Goal: Complete application form: Complete application form

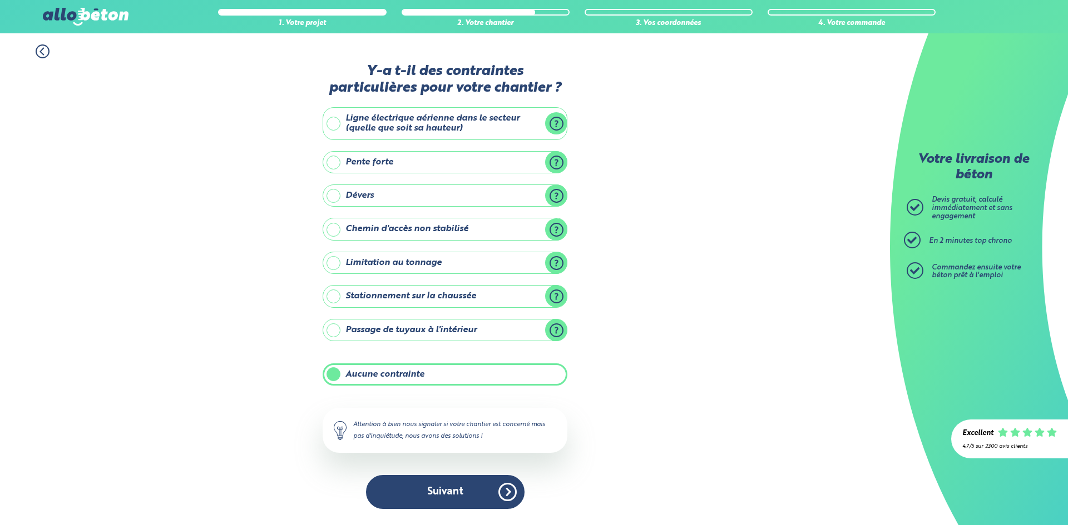
click at [484, 483] on button "Suivant" at bounding box center [445, 492] width 158 height 34
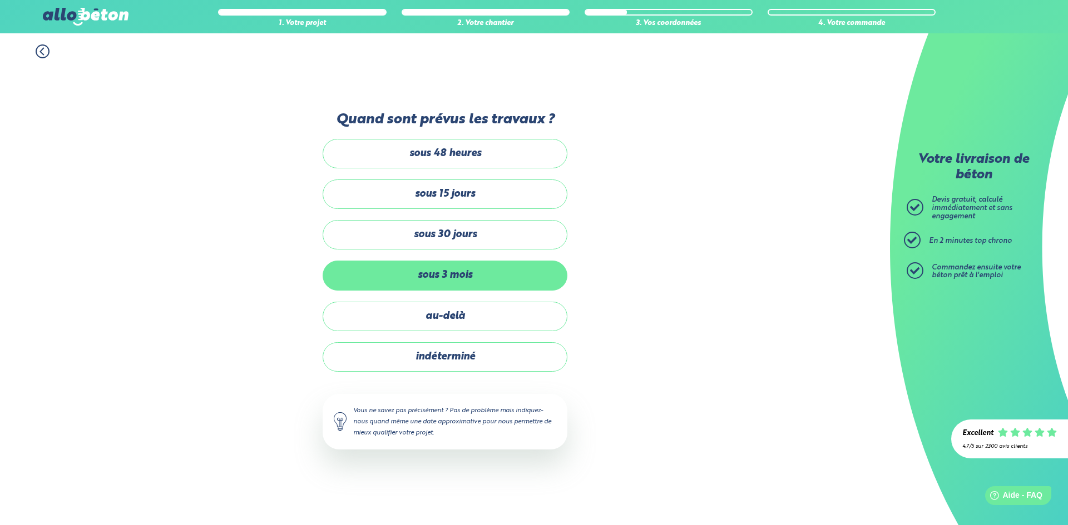
click at [473, 267] on label "sous 3 mois" at bounding box center [445, 275] width 245 height 29
click at [0, 0] on input "sous 3 mois" at bounding box center [0, 0] width 0 height 0
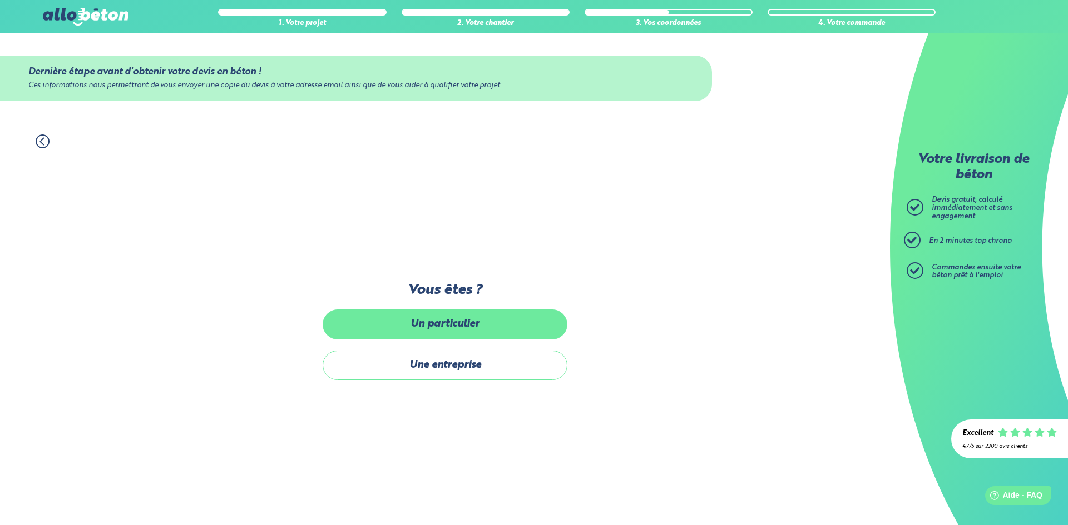
click at [440, 318] on label "Un particulier" at bounding box center [445, 324] width 245 height 29
click at [0, 0] on input "Un particulier" at bounding box center [0, 0] width 0 height 0
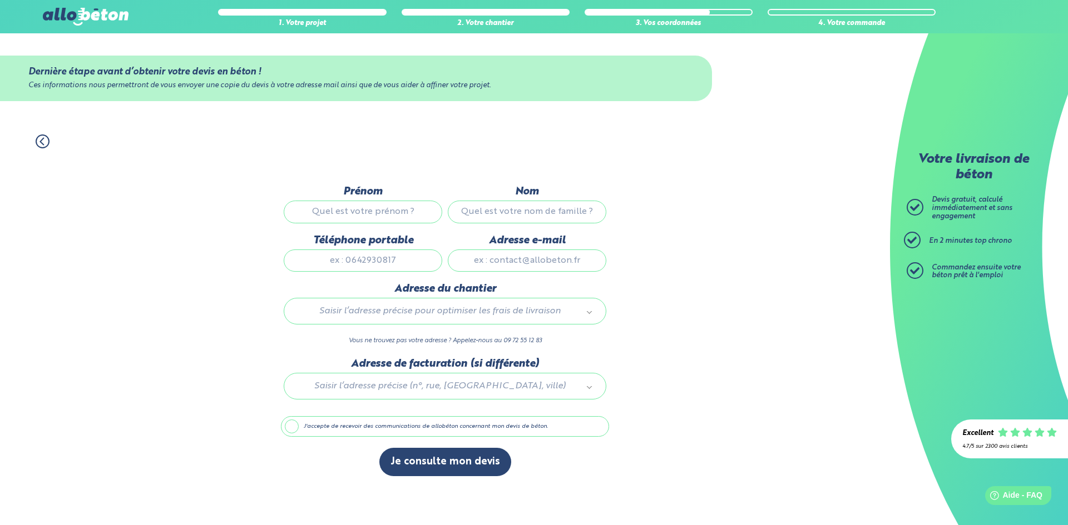
click at [386, 214] on input "Prénom" at bounding box center [363, 212] width 158 height 22
type input "valentin"
type input "vignau"
type input "0645798720"
type input "deboval64@gmail.com"
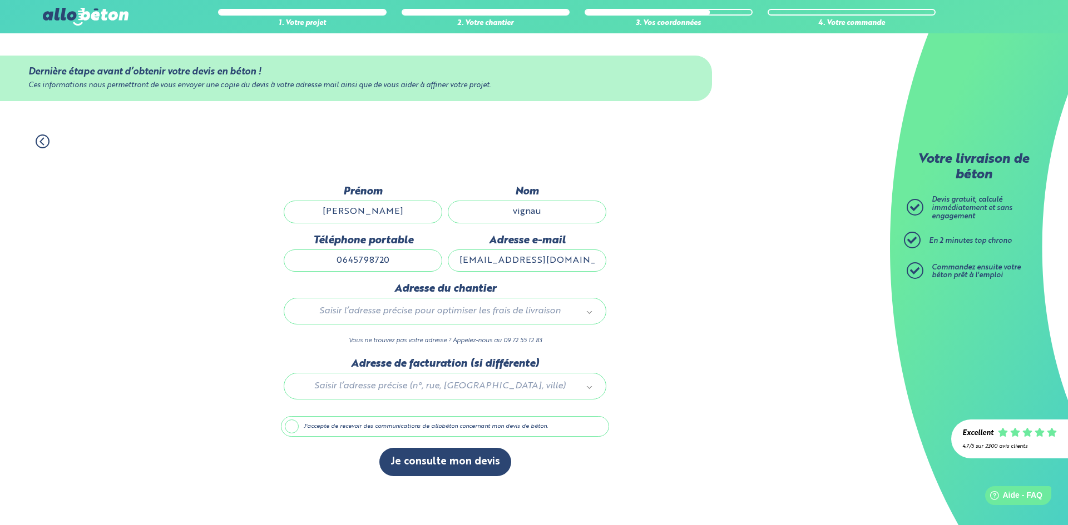
type input "7 Rue De Lanne Debat"
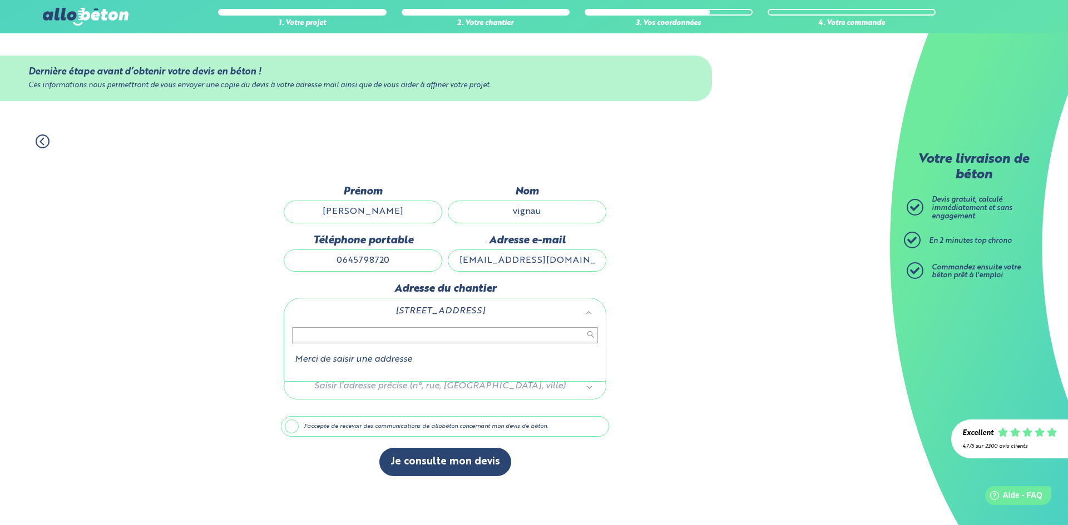
drag, startPoint x: 540, startPoint y: 314, endPoint x: 434, endPoint y: 314, distance: 106.2
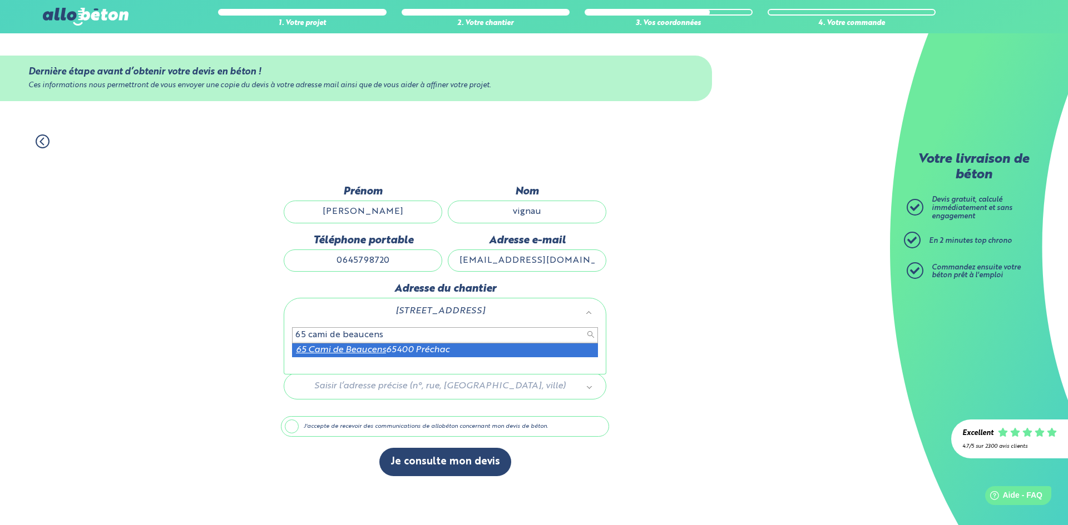
type input "65 cami de beaucens"
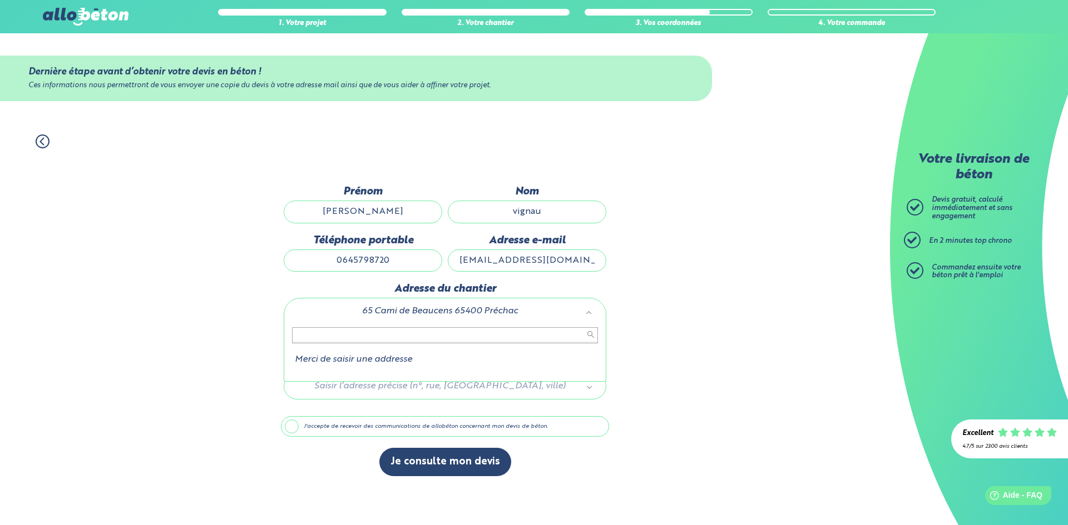
drag, startPoint x: 528, startPoint y: 311, endPoint x: 413, endPoint y: 308, distance: 115.1
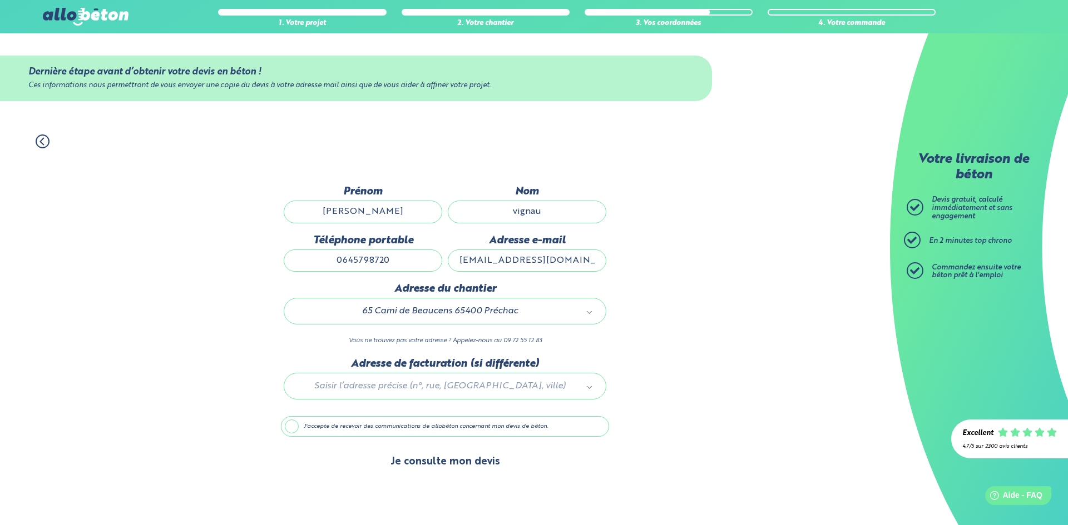
click at [401, 468] on button "Je consulte mon devis" at bounding box center [445, 462] width 132 height 28
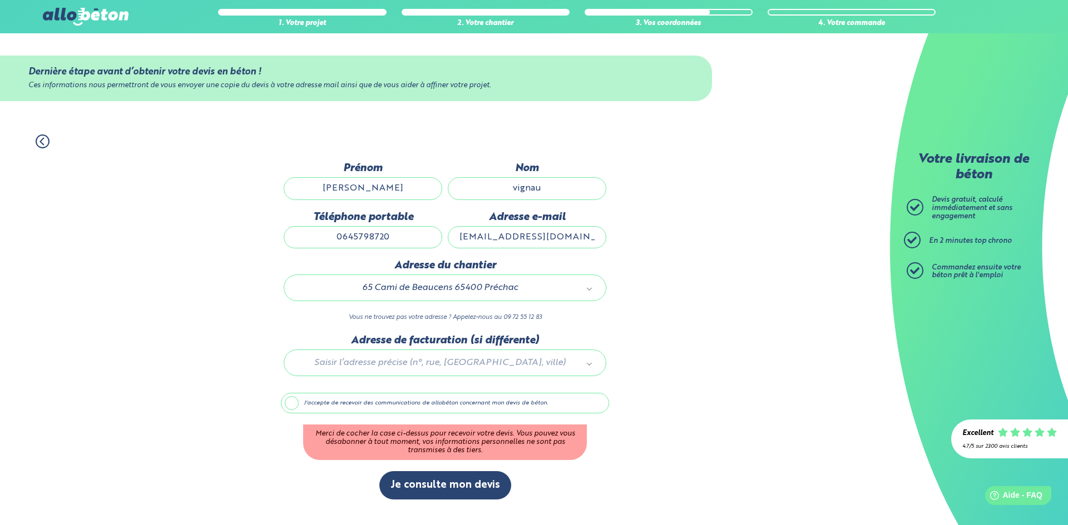
click at [287, 408] on label "J'accepte de recevoir des communications de allobéton concernant mon devis de b…" at bounding box center [445, 403] width 328 height 21
click at [0, 0] on input "J'accepte de recevoir des communications de allobéton concernant mon devis de b…" at bounding box center [0, 0] width 0 height 0
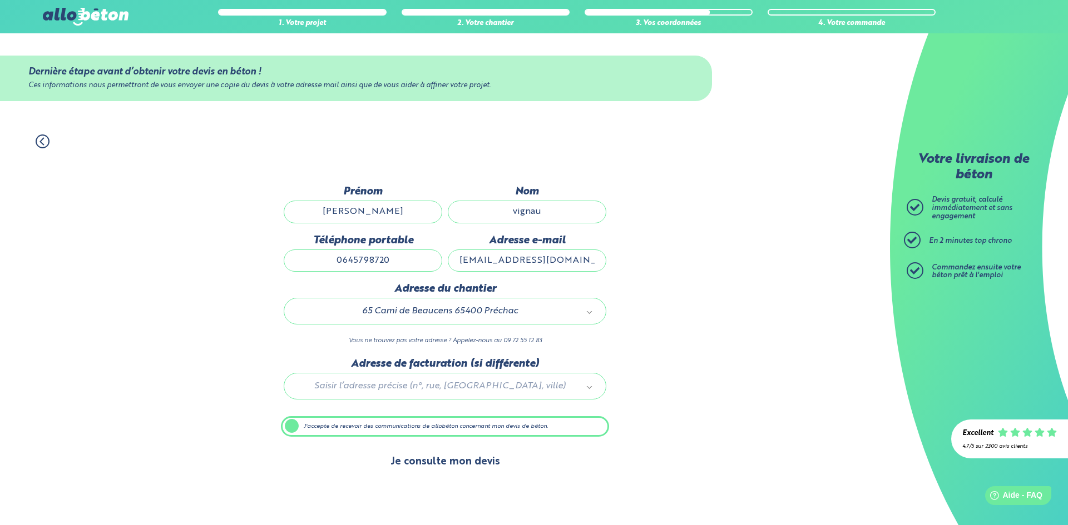
click at [408, 464] on button "Je consulte mon devis" at bounding box center [445, 462] width 132 height 28
